Goal: Task Accomplishment & Management: Manage account settings

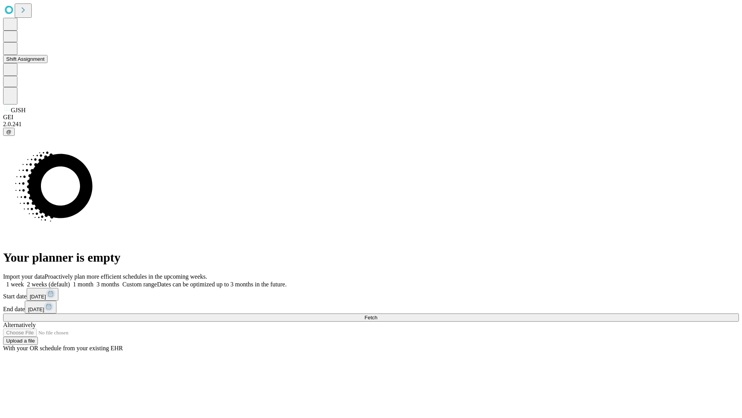
click at [48, 63] on button "Shift Assignment" at bounding box center [25, 59] width 44 height 8
